Goal: Task Accomplishment & Management: Use online tool/utility

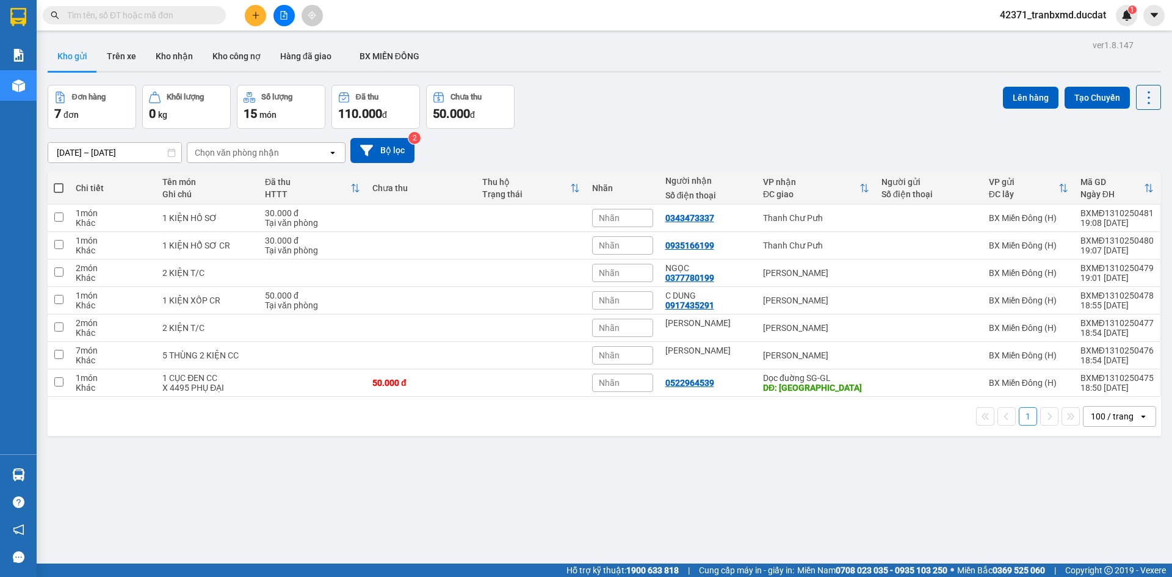
click at [57, 186] on span at bounding box center [59, 188] width 10 height 10
click at [59, 182] on input "checkbox" at bounding box center [59, 182] width 0 height 0
checkbox input "true"
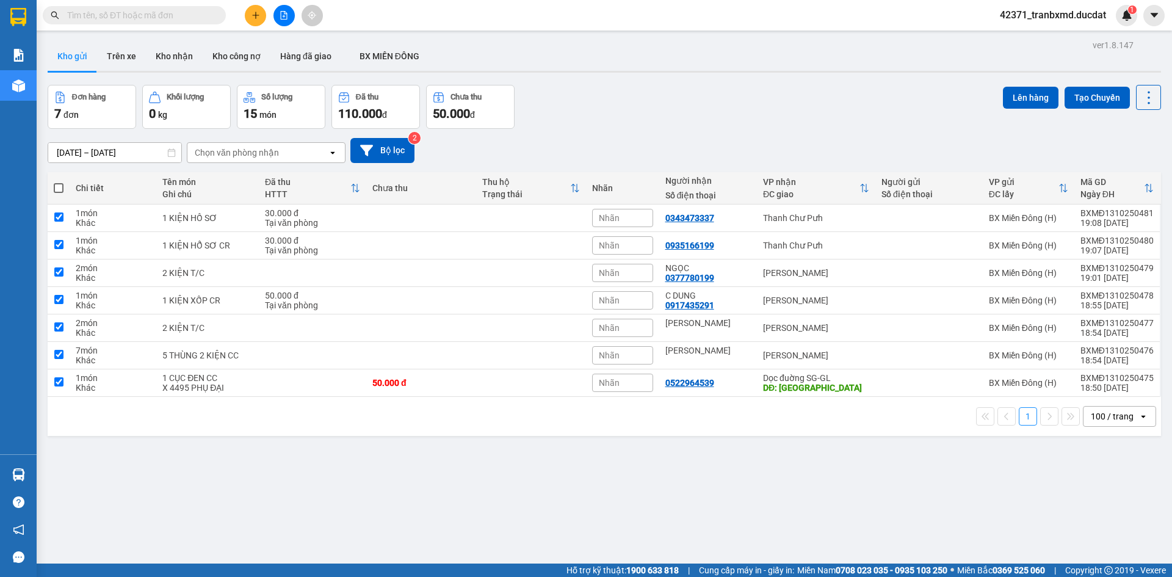
checkbox input "true"
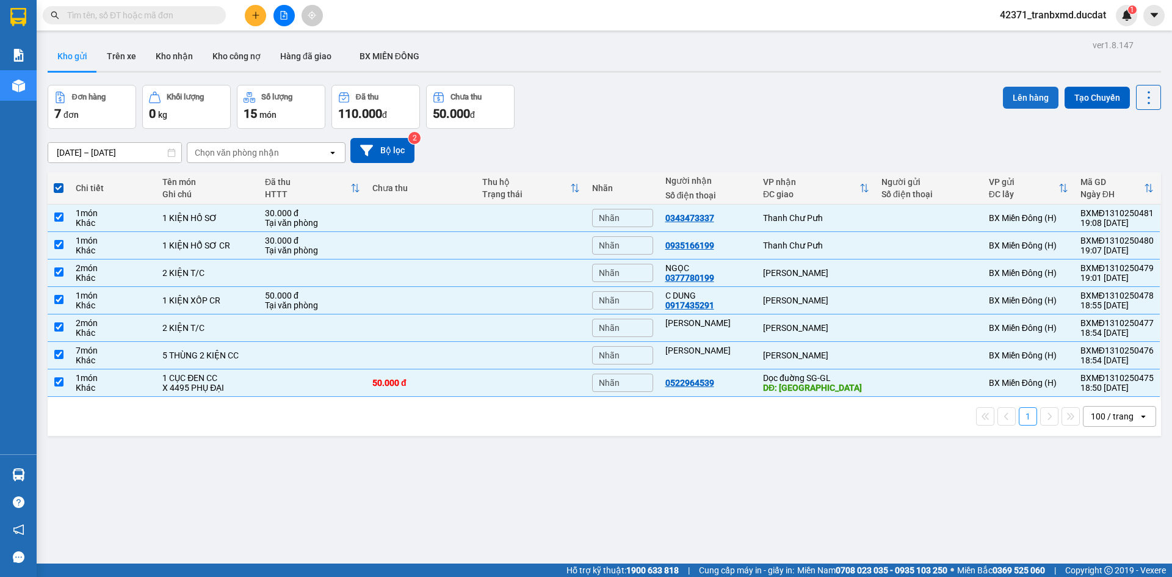
click at [1014, 98] on button "Lên hàng" at bounding box center [1031, 98] width 56 height 22
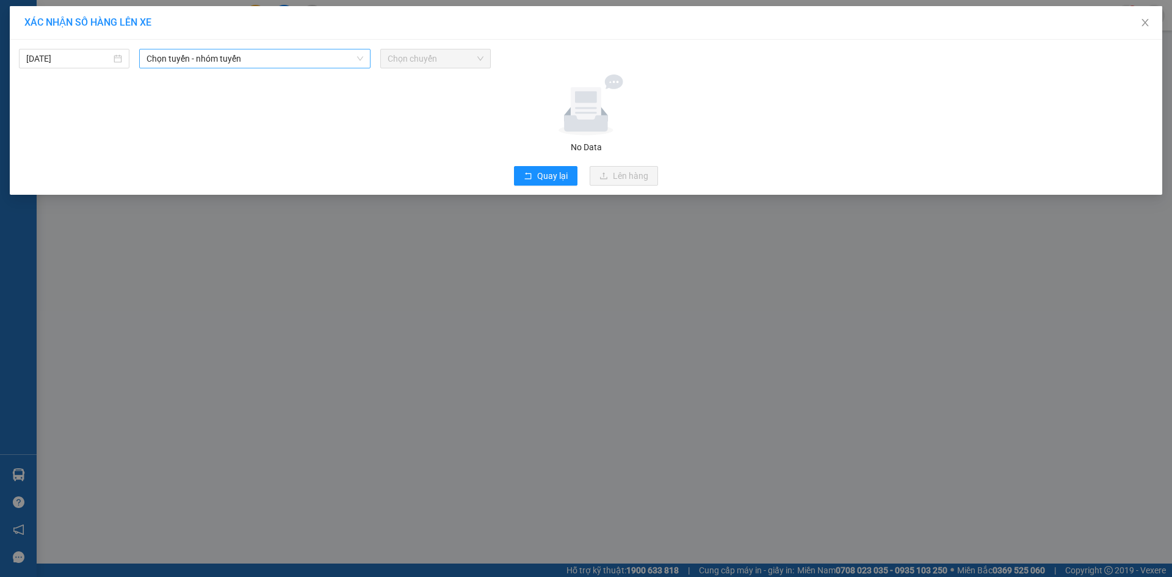
click at [212, 59] on span "Chọn tuyến - nhóm tuyến" at bounding box center [254, 58] width 217 height 18
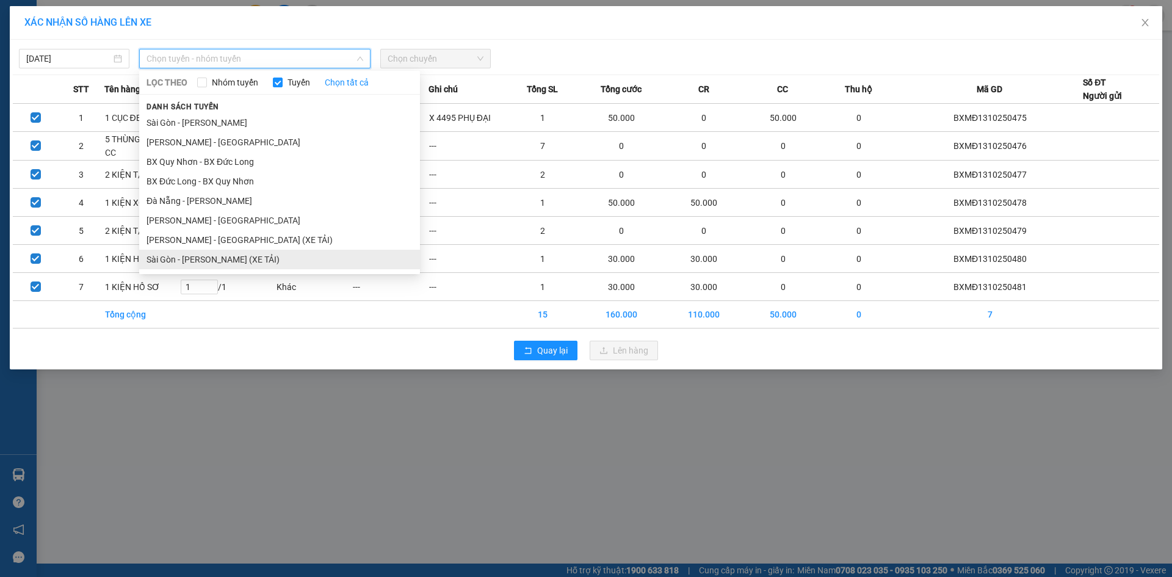
click at [231, 261] on li "Sài Gòn - [PERSON_NAME] (XE TẢI)" at bounding box center [279, 260] width 281 height 20
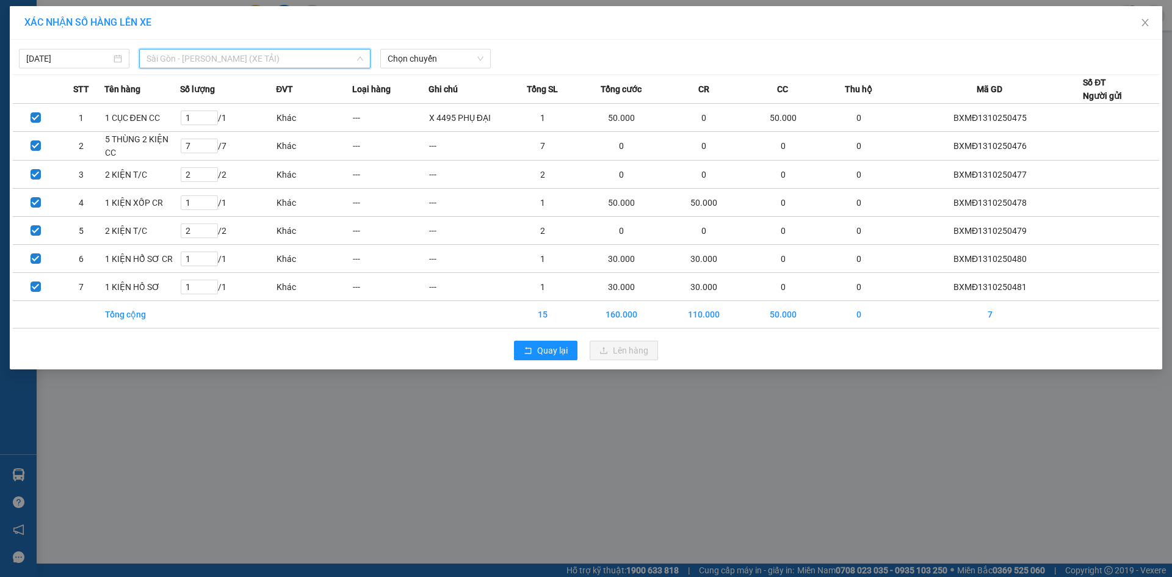
click at [212, 61] on span "Sài Gòn - [PERSON_NAME] (XE TẢI)" at bounding box center [254, 58] width 217 height 18
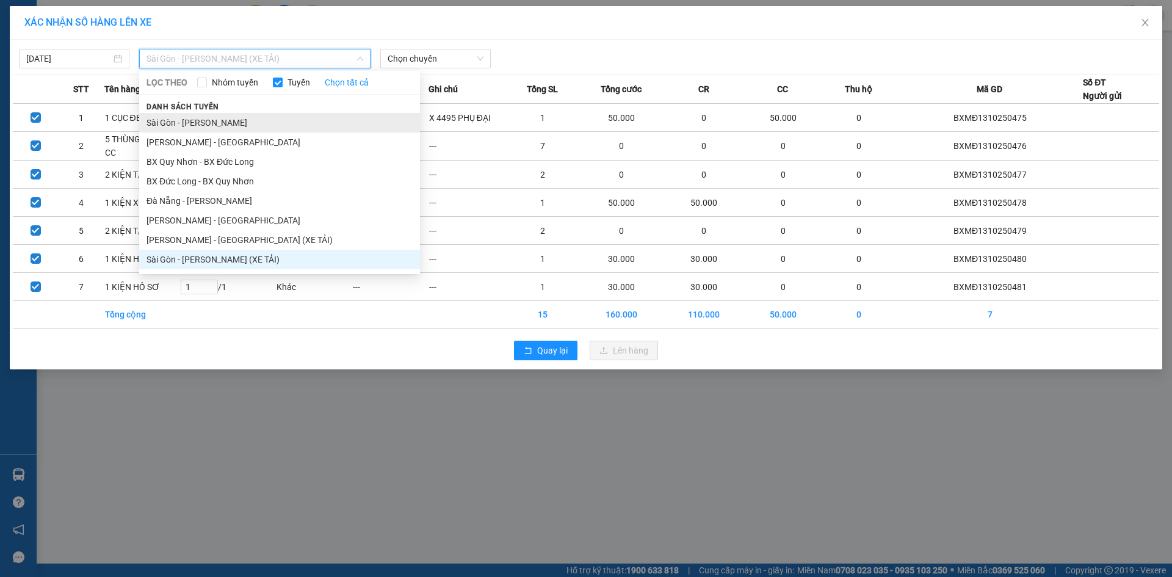
click at [209, 118] on li "Sài Gòn - [PERSON_NAME]" at bounding box center [279, 123] width 281 height 20
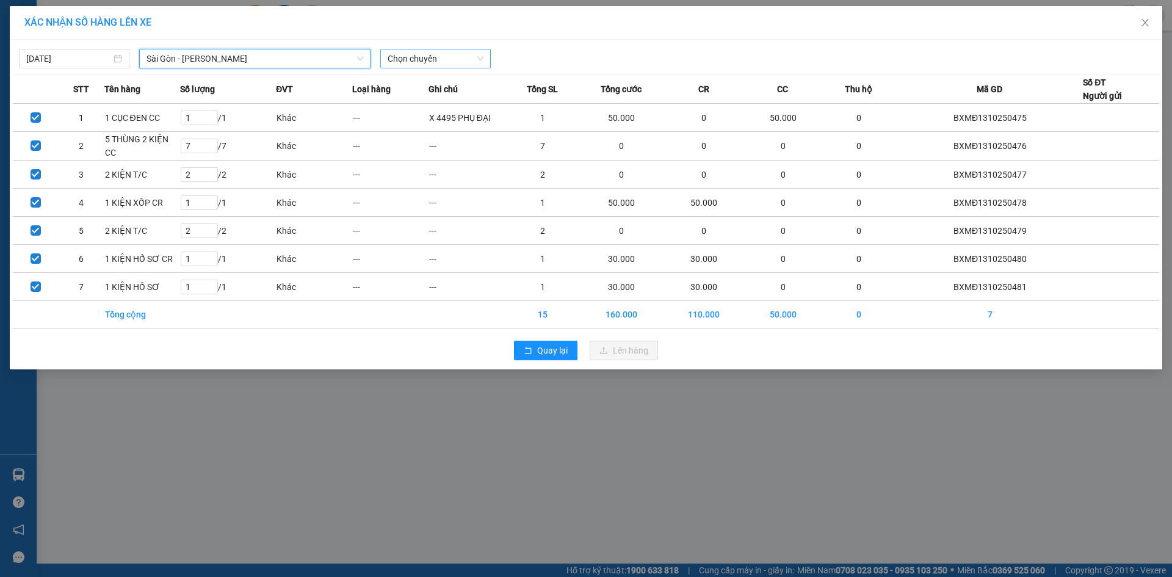
click at [438, 56] on span "Chọn chuyến" at bounding box center [436, 58] width 96 height 18
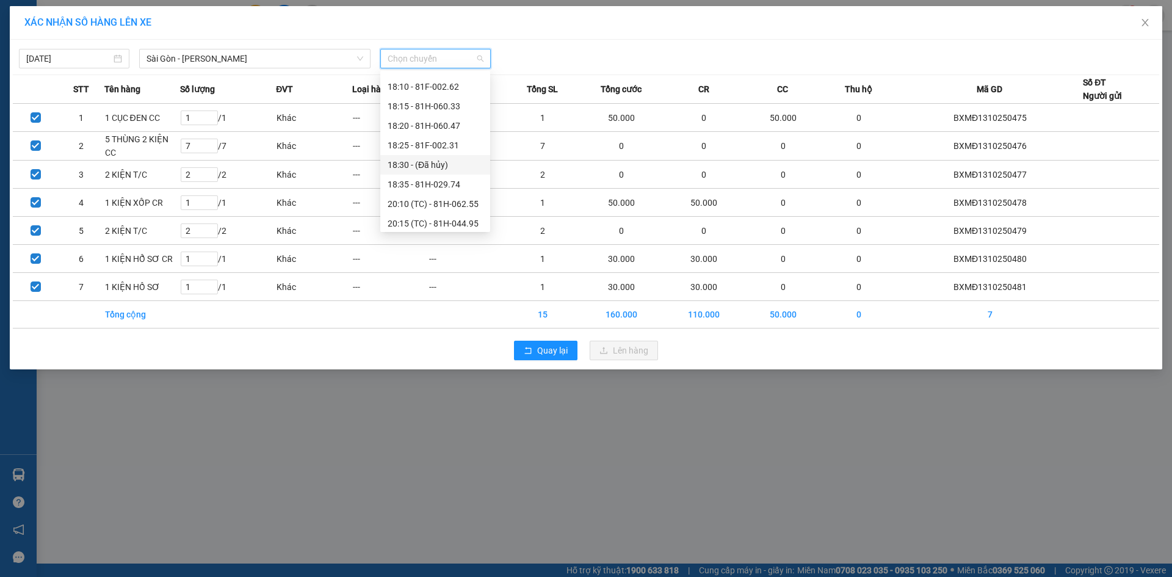
scroll to position [98, 0]
click at [439, 192] on div "20:10 (TC) - 81H-062.55" at bounding box center [435, 200] width 110 height 20
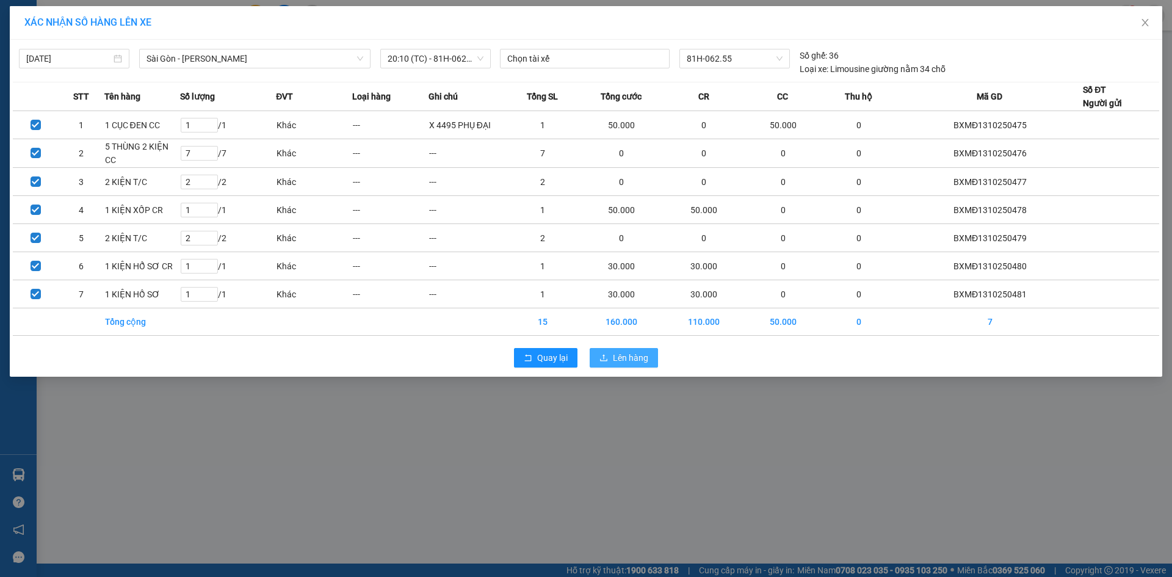
click at [631, 352] on span "Lên hàng" at bounding box center [630, 357] width 35 height 13
